Goal: Navigation & Orientation: Find specific page/section

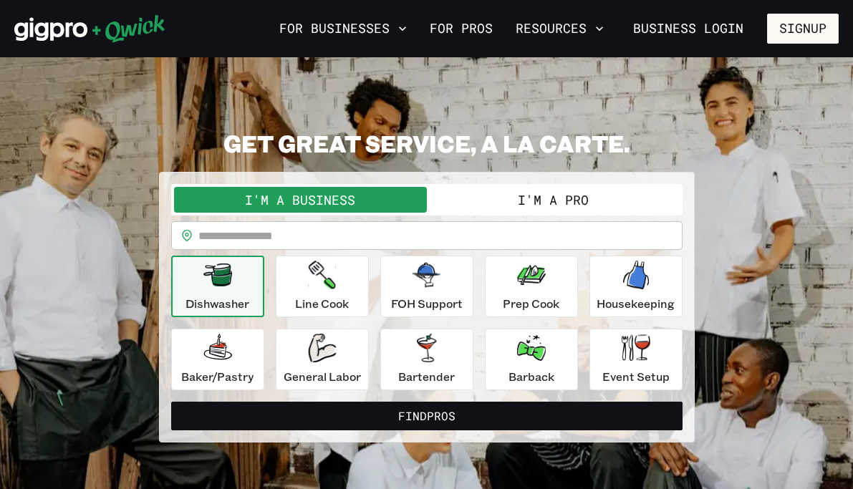
click at [541, 201] on button "I'm a Pro" at bounding box center [553, 200] width 253 height 26
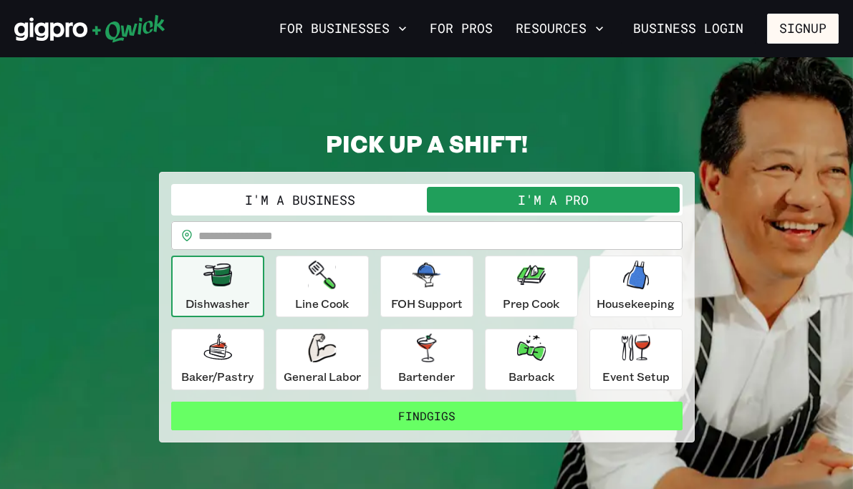
click at [383, 417] on button "Find Gigs" at bounding box center [426, 416] width 511 height 29
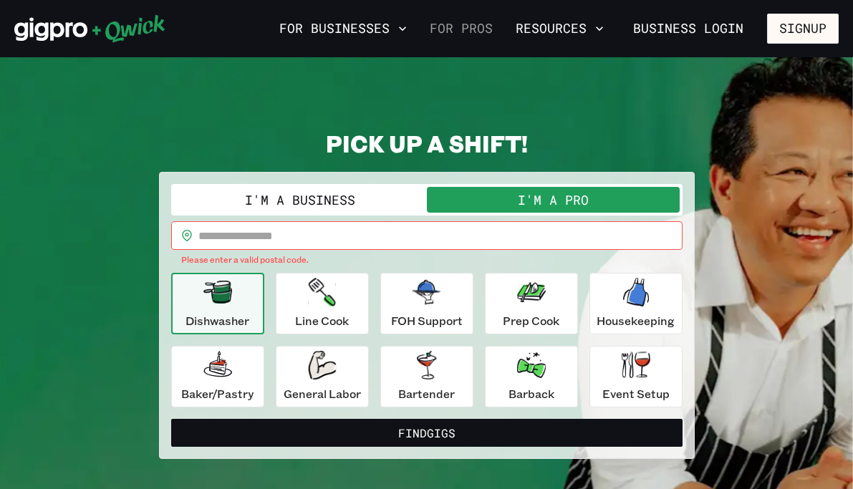
click at [491, 22] on link "For Pros" at bounding box center [461, 28] width 74 height 24
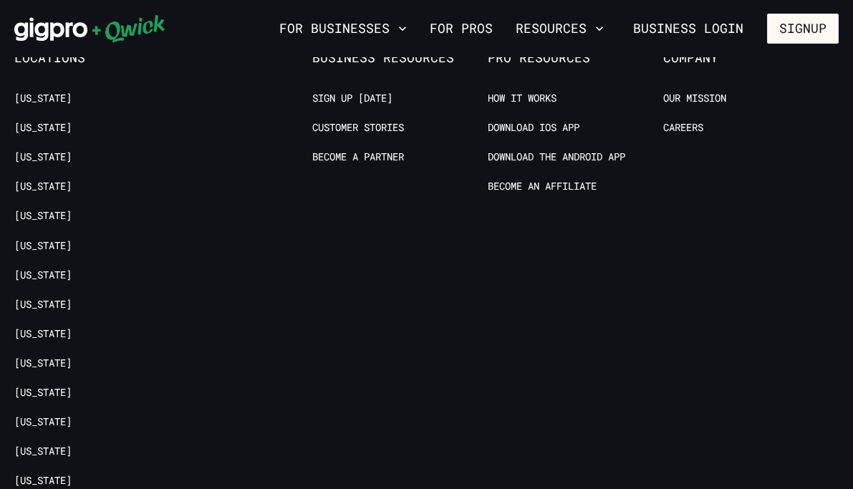
scroll to position [2771, 0]
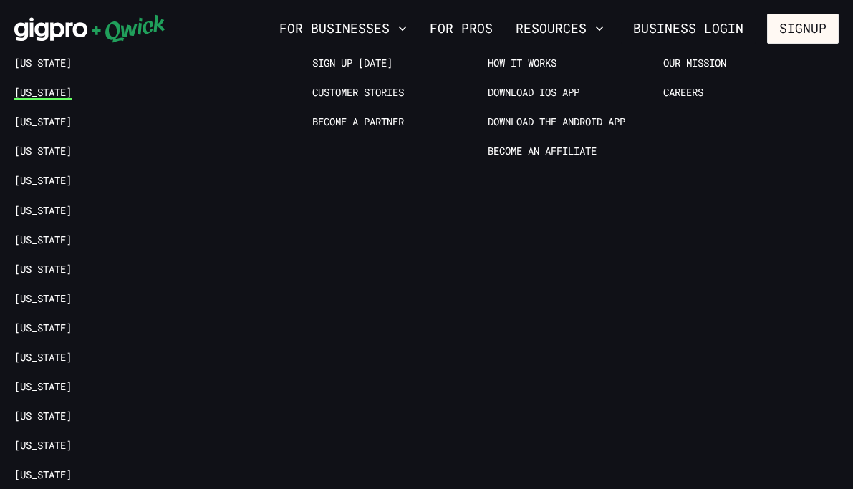
click at [46, 100] on link "[US_STATE]" at bounding box center [42, 93] width 57 height 14
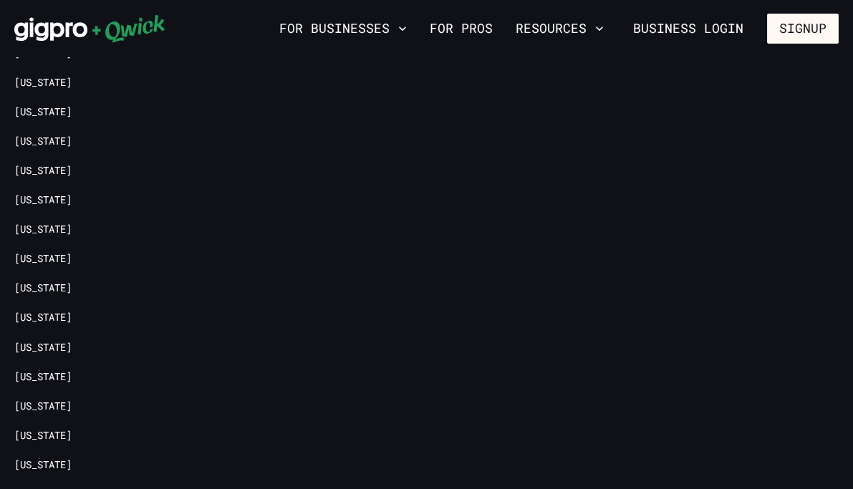
scroll to position [2098, 0]
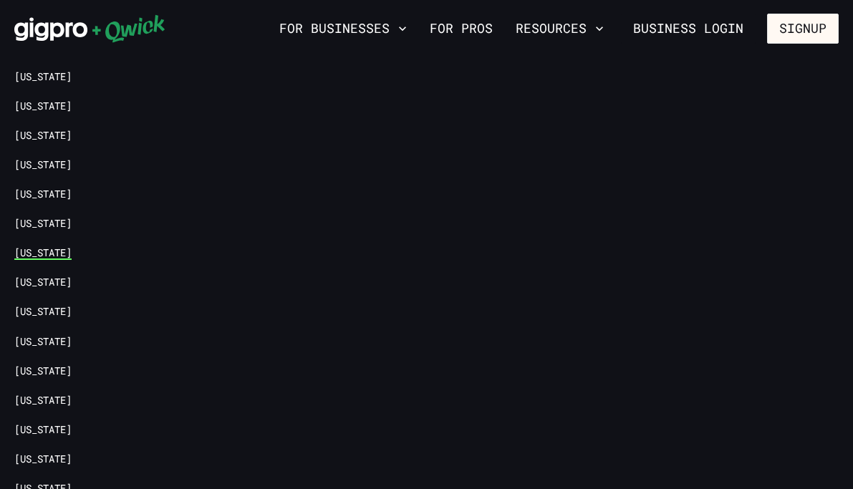
click at [72, 260] on link "[US_STATE]" at bounding box center [42, 253] width 57 height 14
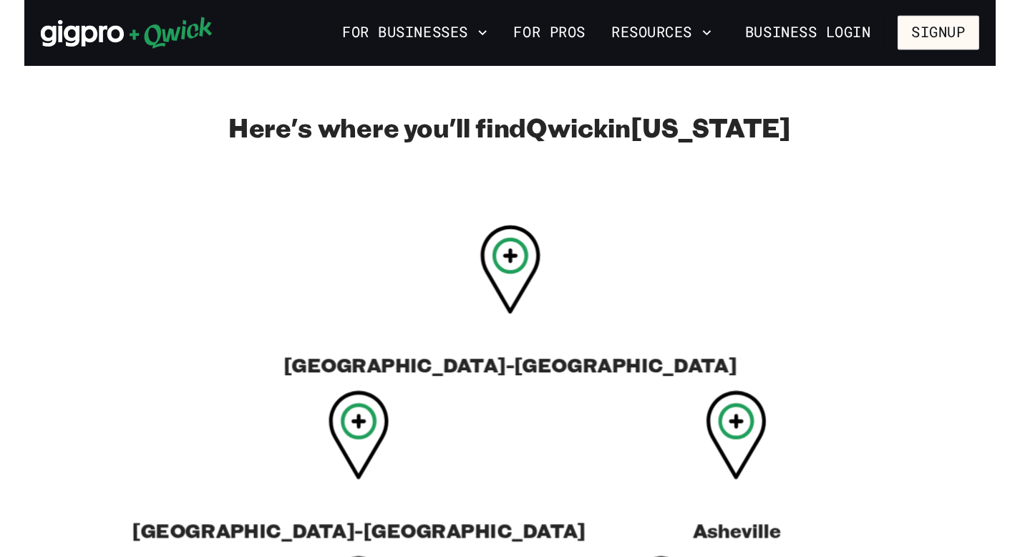
scroll to position [378, 0]
